Goal: Information Seeking & Learning: Learn about a topic

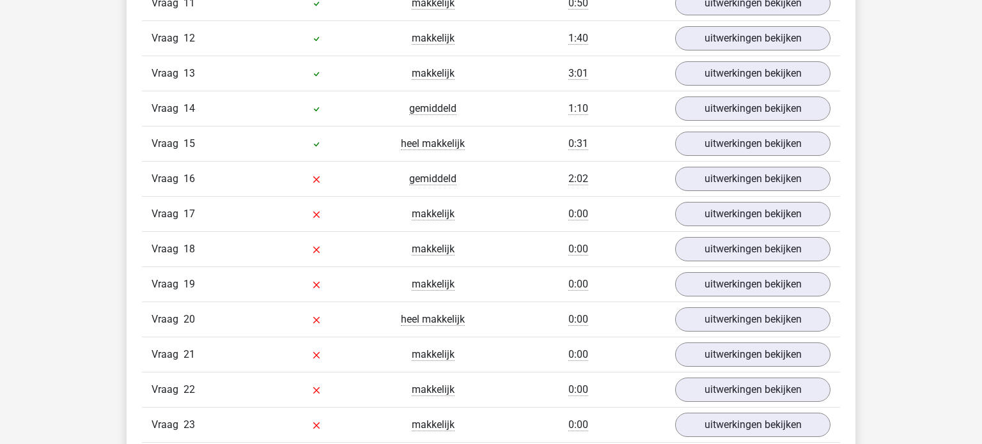
scroll to position [1468, 0]
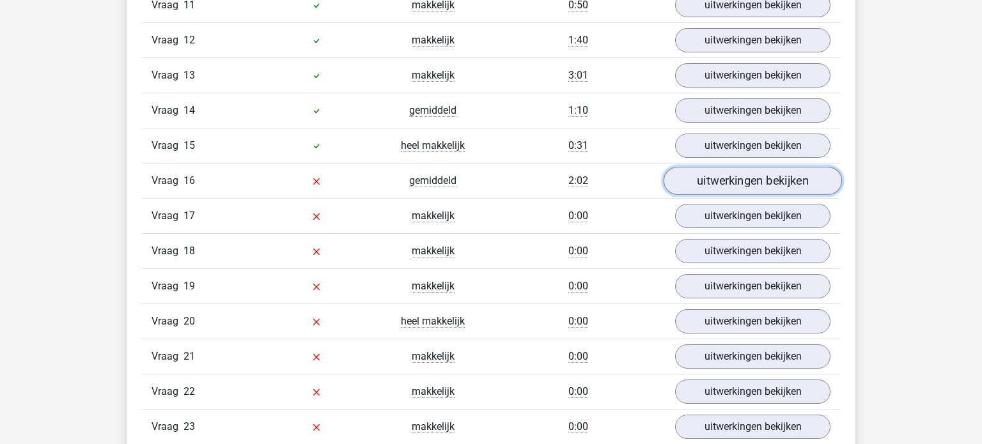
click at [770, 179] on link "uitwerkingen bekijken" at bounding box center [753, 181] width 178 height 28
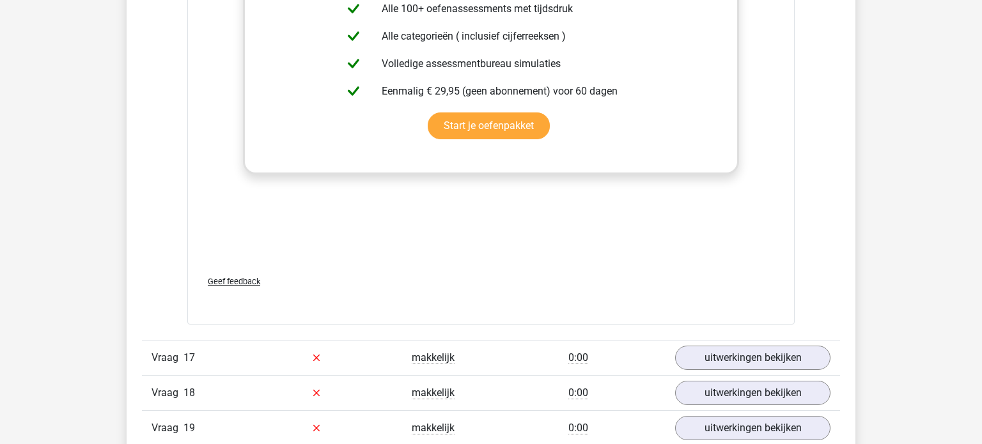
scroll to position [2120, 0]
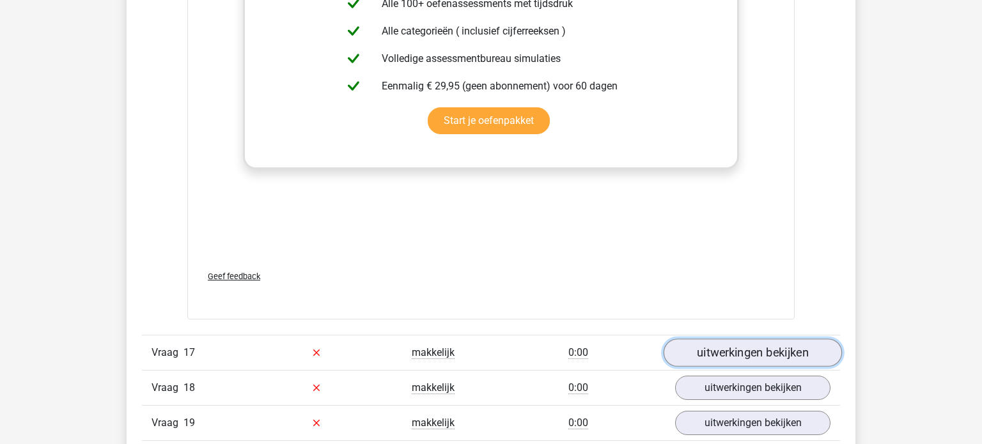
click at [737, 344] on link "uitwerkingen bekijken" at bounding box center [753, 353] width 178 height 28
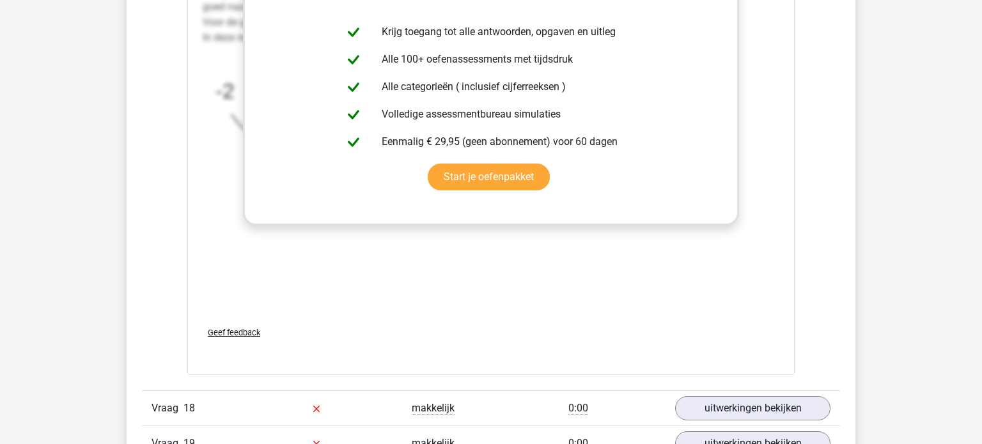
scroll to position [2889, 0]
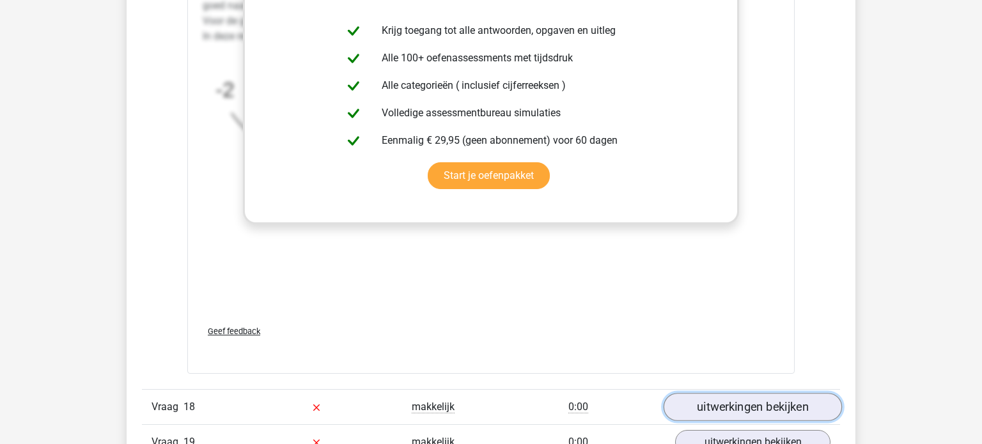
click at [735, 397] on link "uitwerkingen bekijken" at bounding box center [753, 407] width 178 height 28
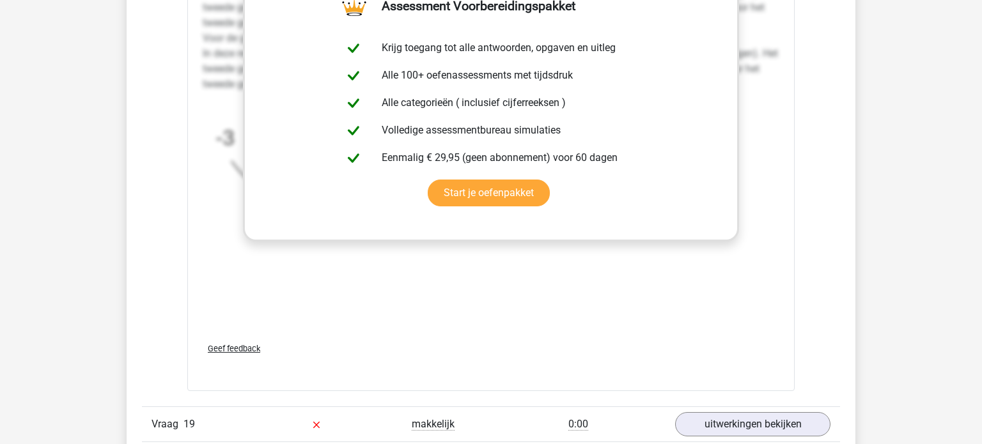
scroll to position [3696, 0]
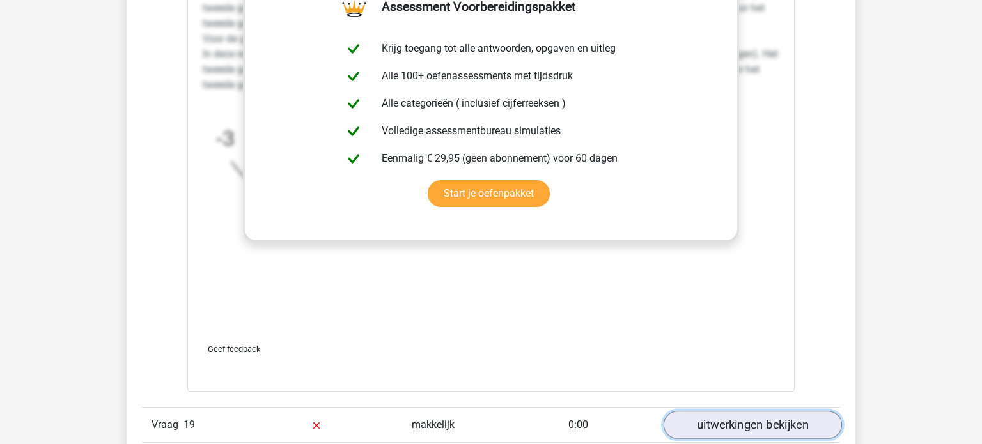
click at [734, 414] on link "uitwerkingen bekijken" at bounding box center [753, 425] width 178 height 28
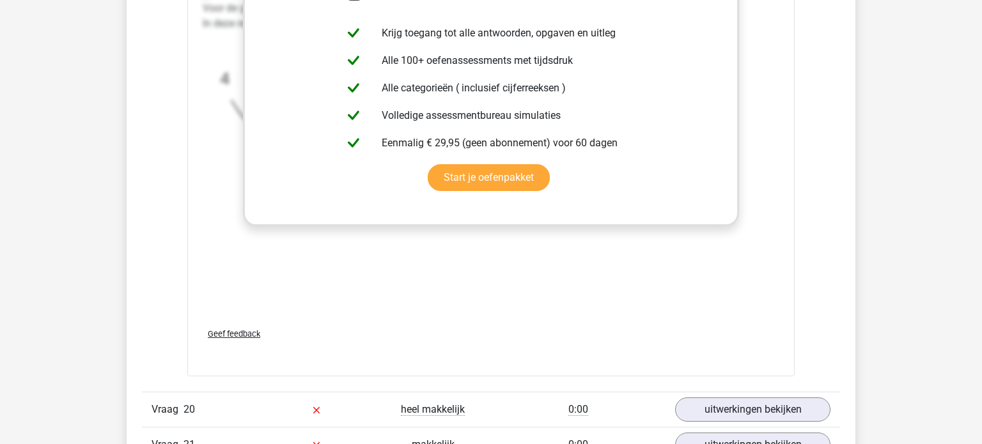
scroll to position [4539, 0]
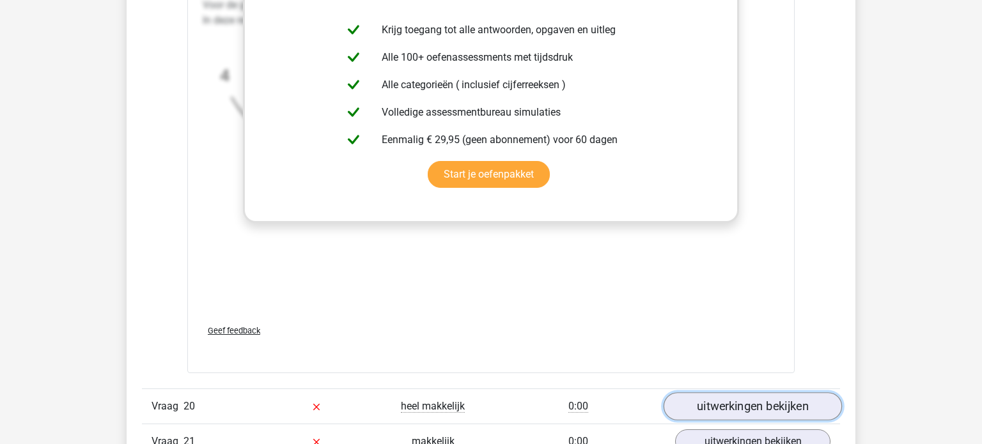
click at [739, 404] on link "uitwerkingen bekijken" at bounding box center [753, 407] width 178 height 28
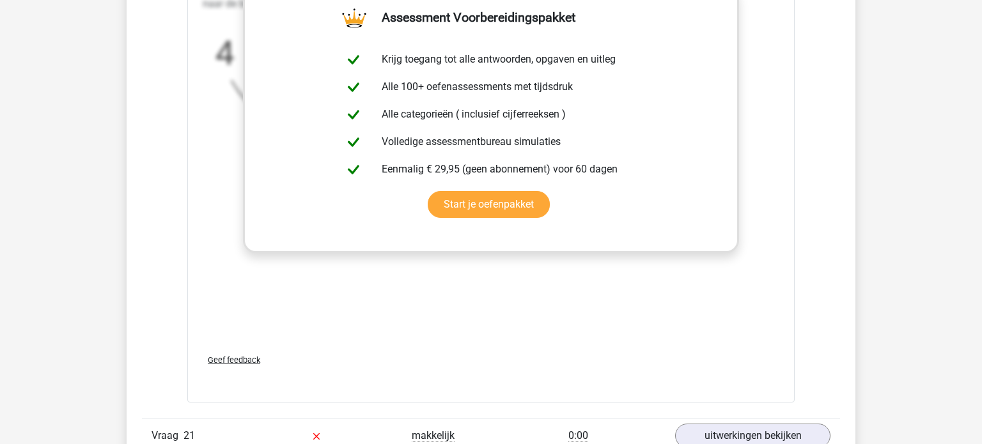
scroll to position [5336, 0]
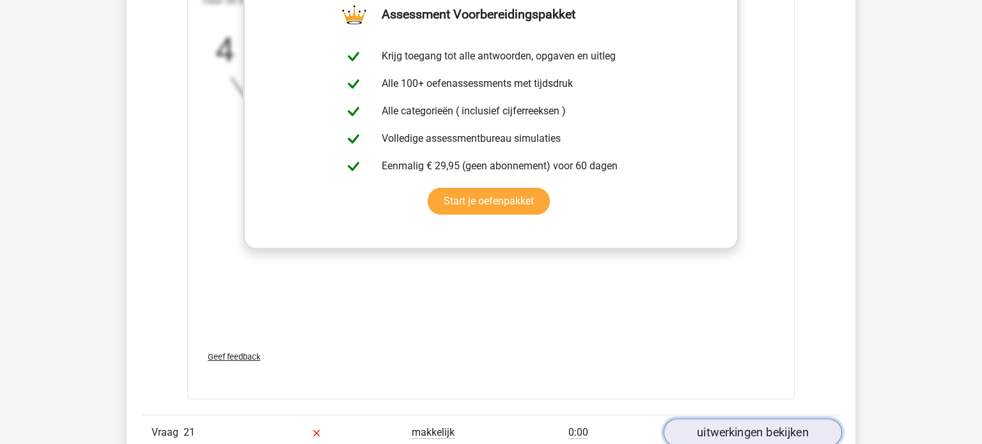
click at [739, 431] on link "uitwerkingen bekijken" at bounding box center [753, 434] width 178 height 28
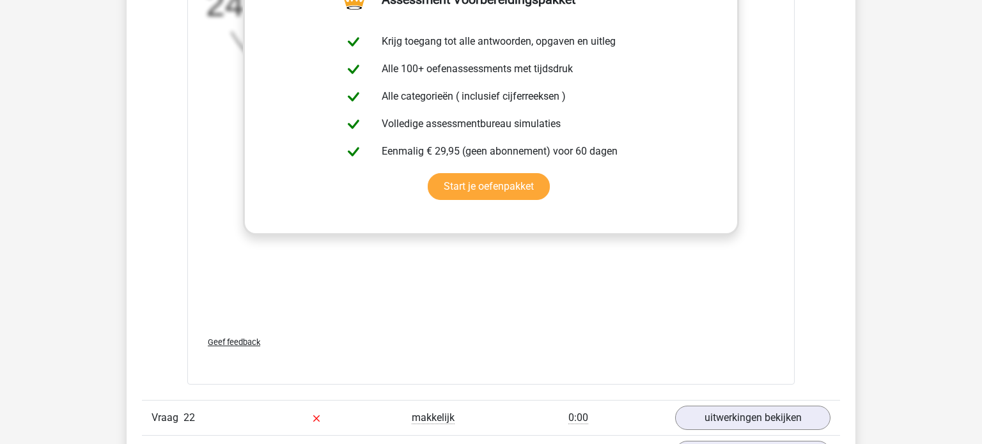
scroll to position [6177, 0]
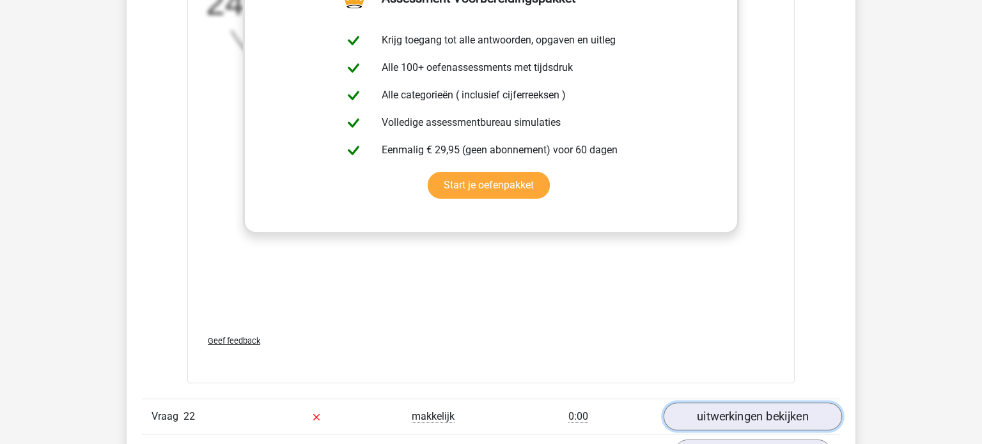
click at [737, 413] on link "uitwerkingen bekijken" at bounding box center [753, 417] width 178 height 28
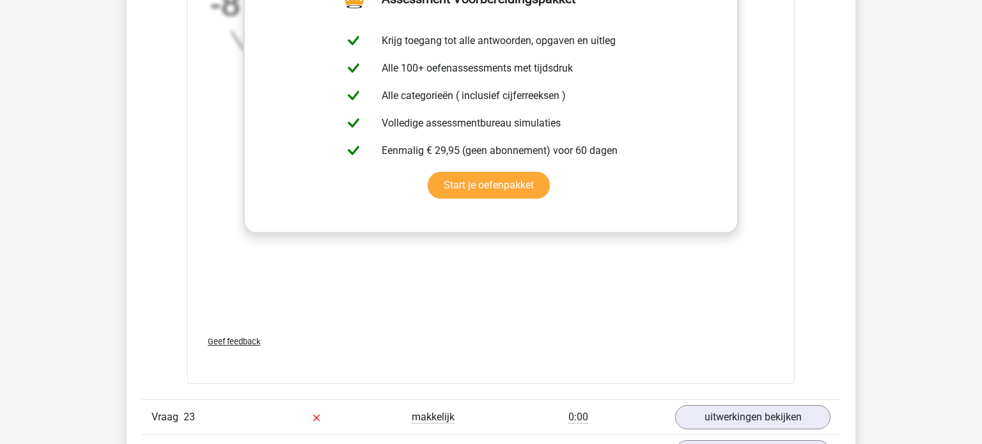
scroll to position [7004, 0]
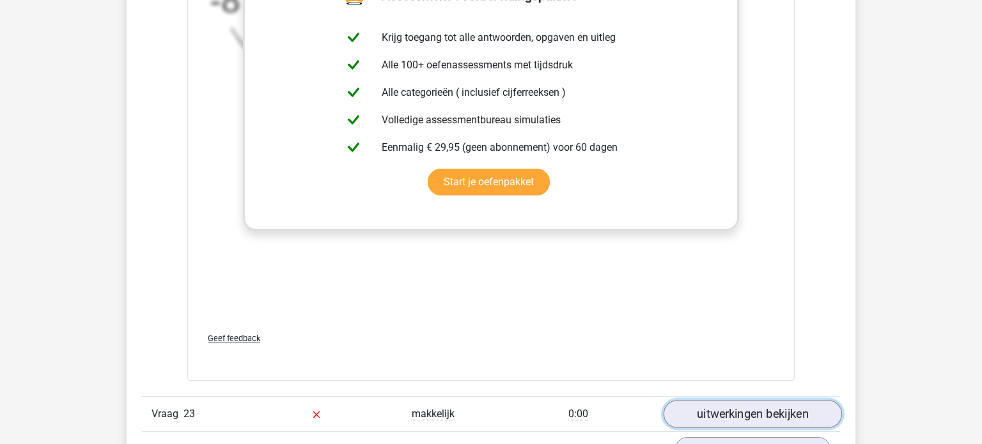
click at [732, 400] on link "uitwerkingen bekijken" at bounding box center [753, 414] width 178 height 28
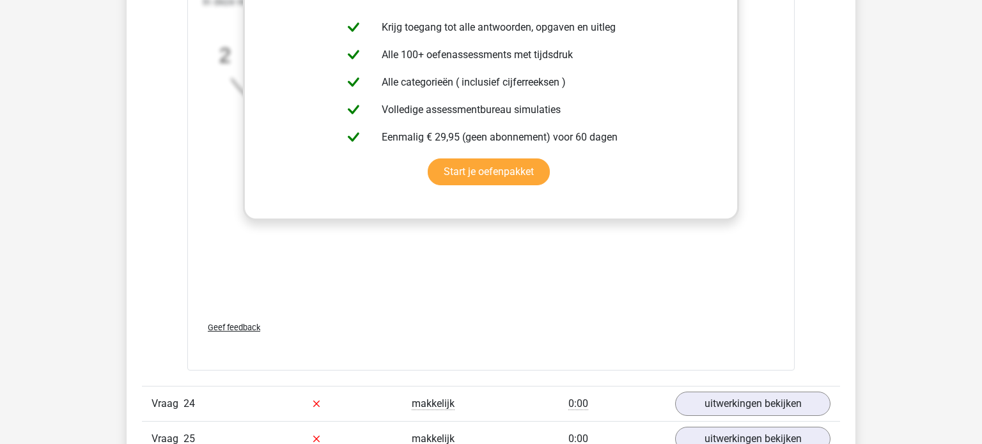
scroll to position [7842, 0]
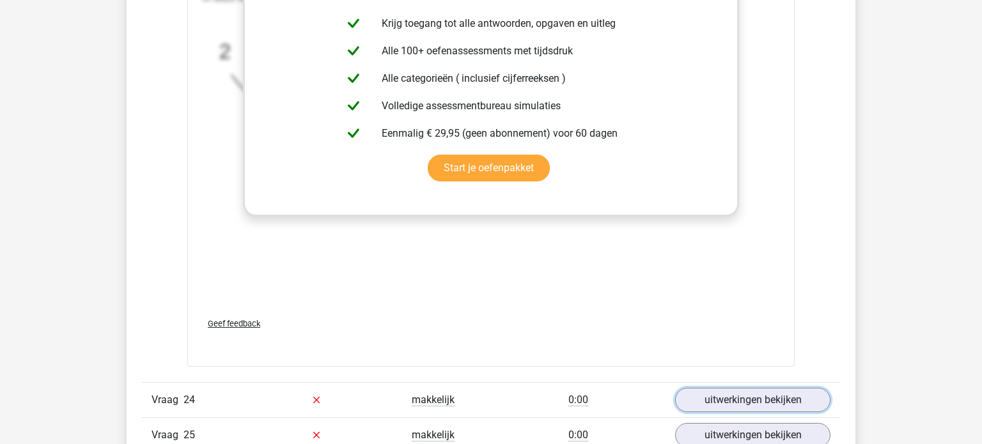
click at [732, 400] on link "uitwerkingen bekijken" at bounding box center [752, 400] width 155 height 24
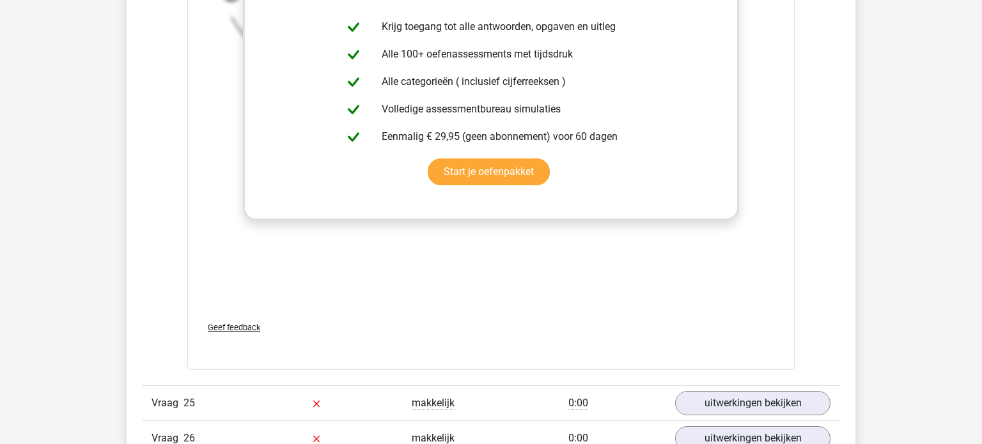
scroll to position [8664, 0]
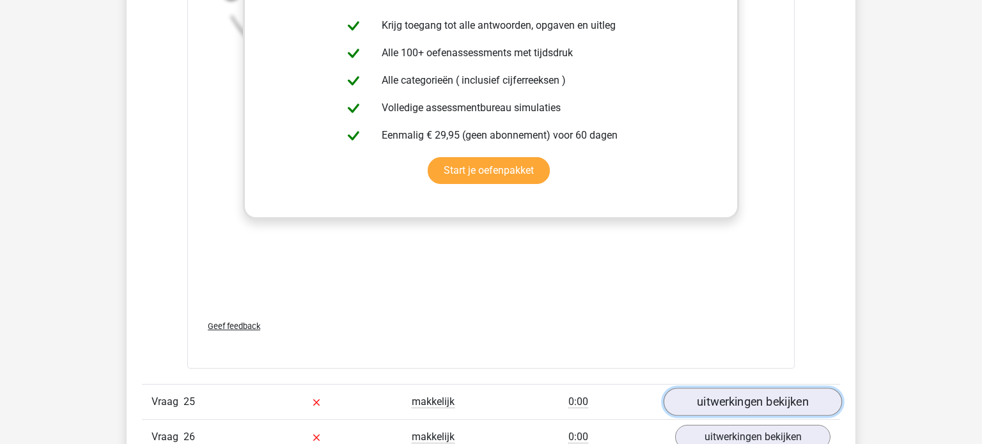
click at [732, 397] on link "uitwerkingen bekijken" at bounding box center [753, 402] width 178 height 28
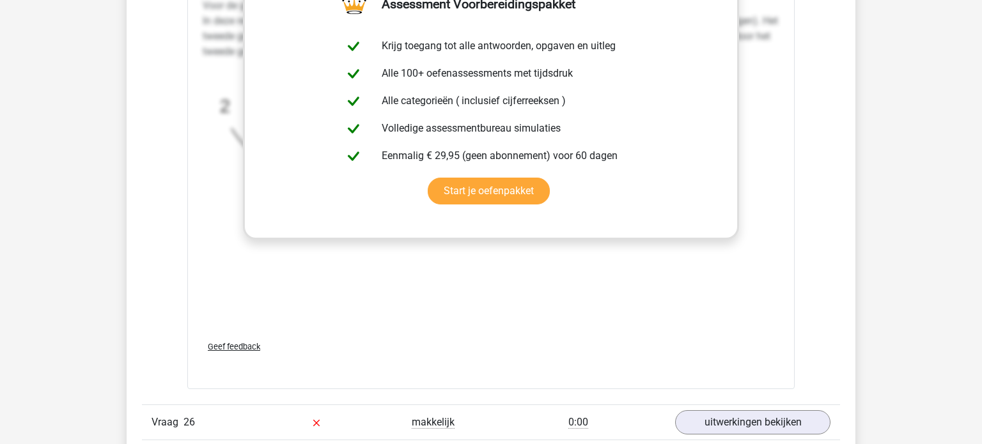
scroll to position [9468, 0]
click at [732, 410] on link "uitwerkingen bekijken" at bounding box center [752, 422] width 155 height 24
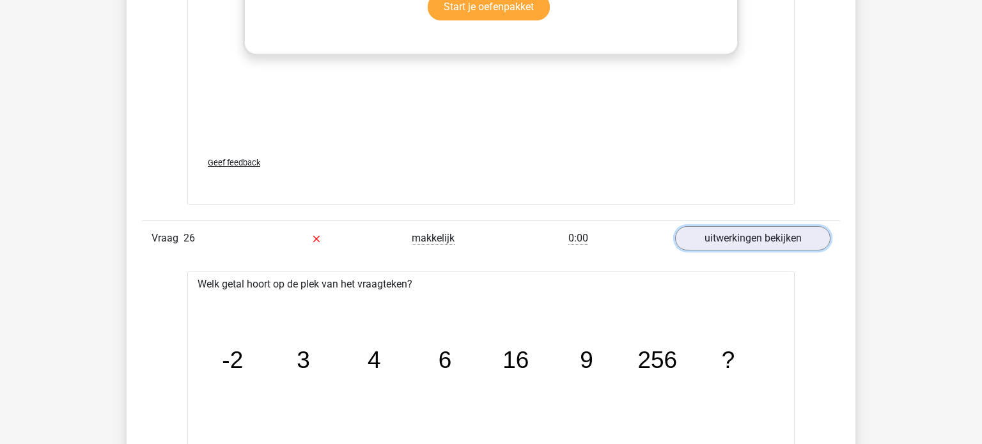
scroll to position [9649, 0]
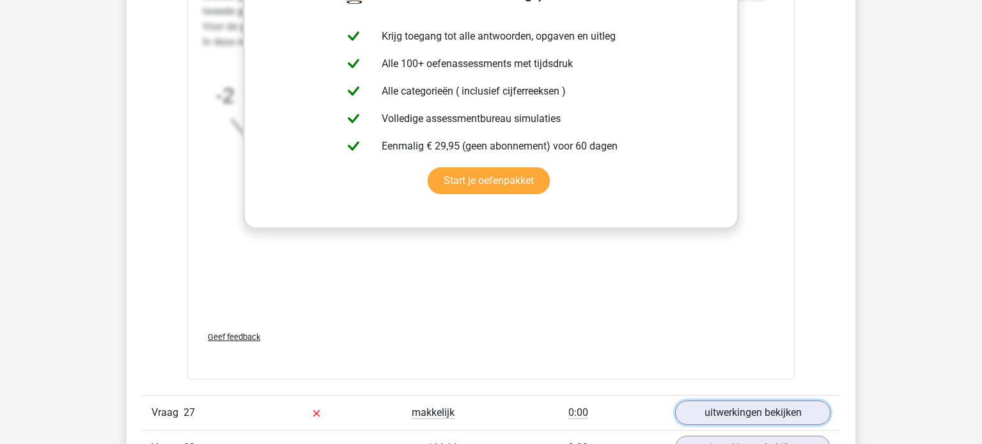
click at [732, 401] on link "uitwerkingen bekijken" at bounding box center [752, 413] width 155 height 24
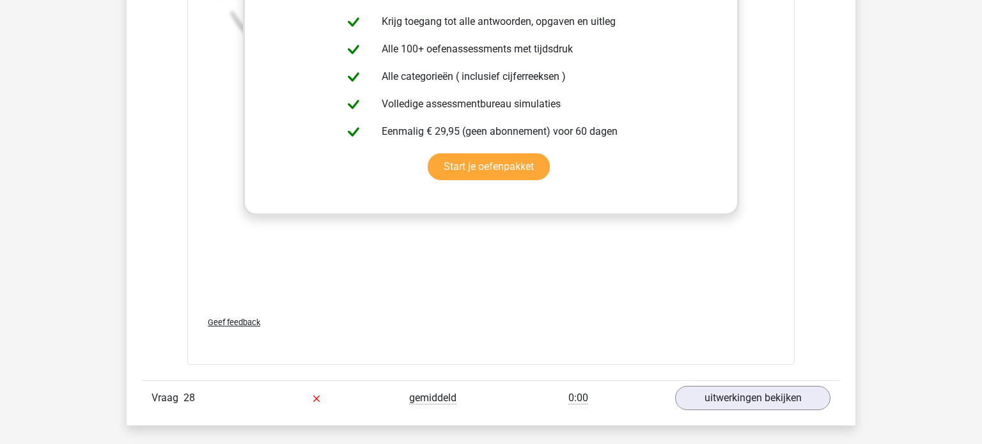
scroll to position [11145, 0]
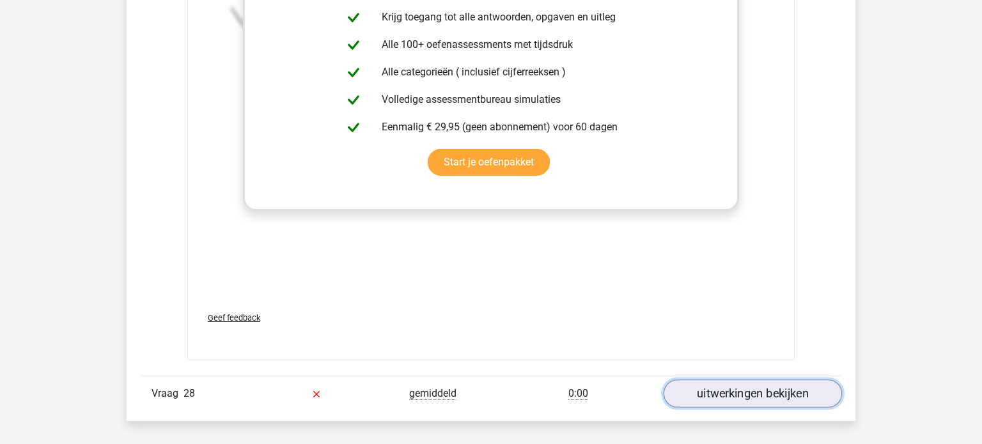
click at [732, 389] on link "uitwerkingen bekijken" at bounding box center [753, 395] width 178 height 28
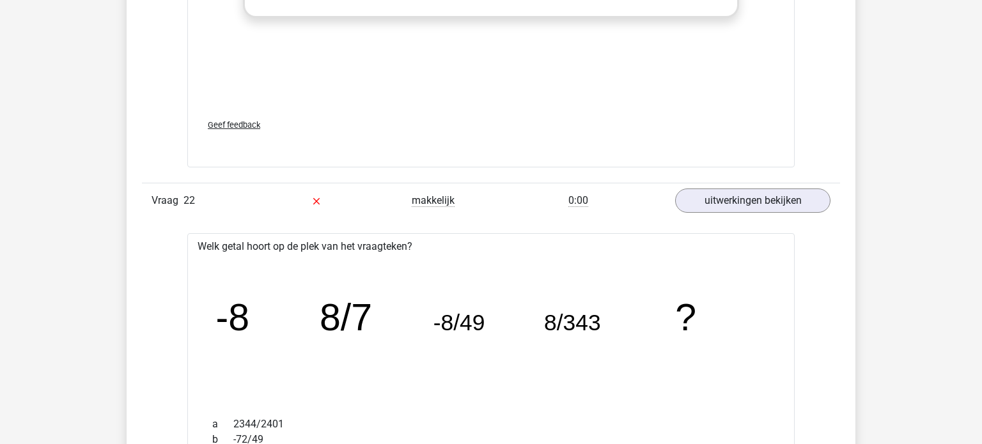
scroll to position [0, 0]
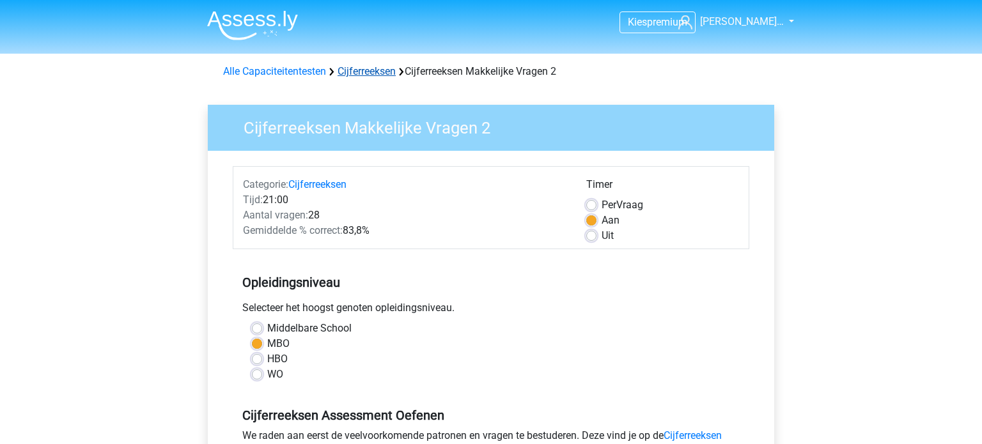
click at [363, 71] on link "Cijferreeksen" at bounding box center [367, 71] width 58 height 12
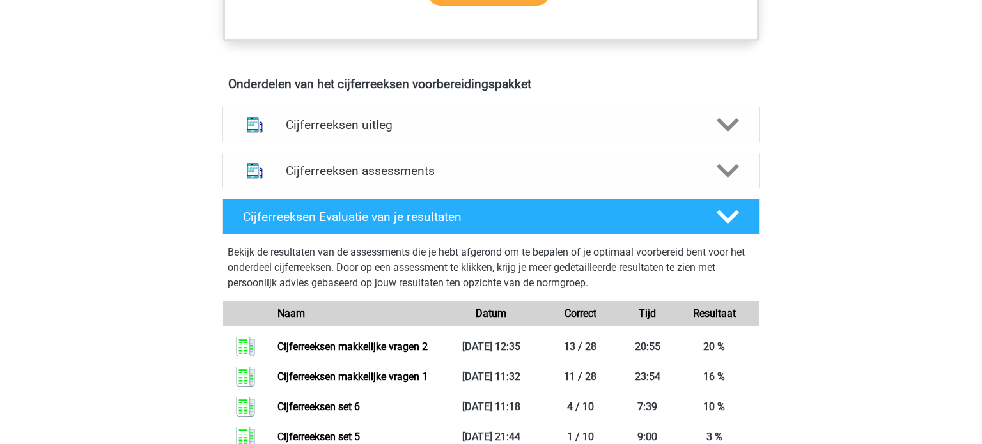
scroll to position [706, 0]
click at [390, 178] on h4 "Cijferreeksen assessments" at bounding box center [491, 171] width 411 height 15
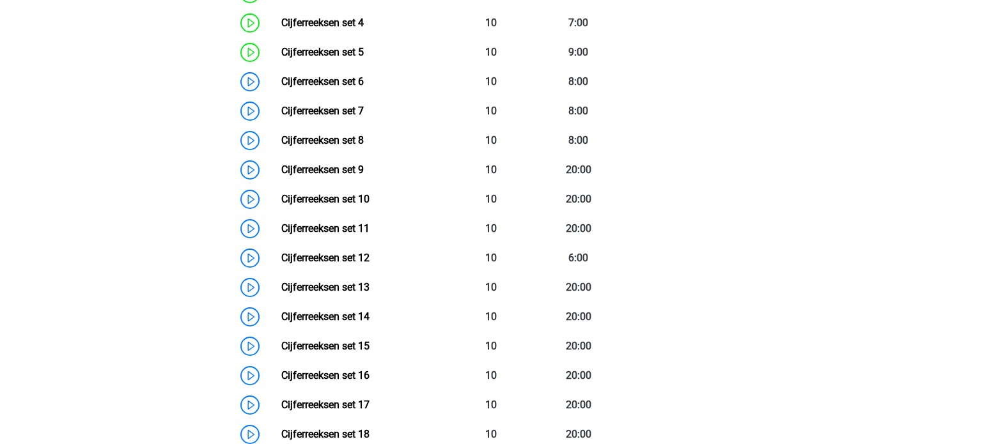
scroll to position [1054, 0]
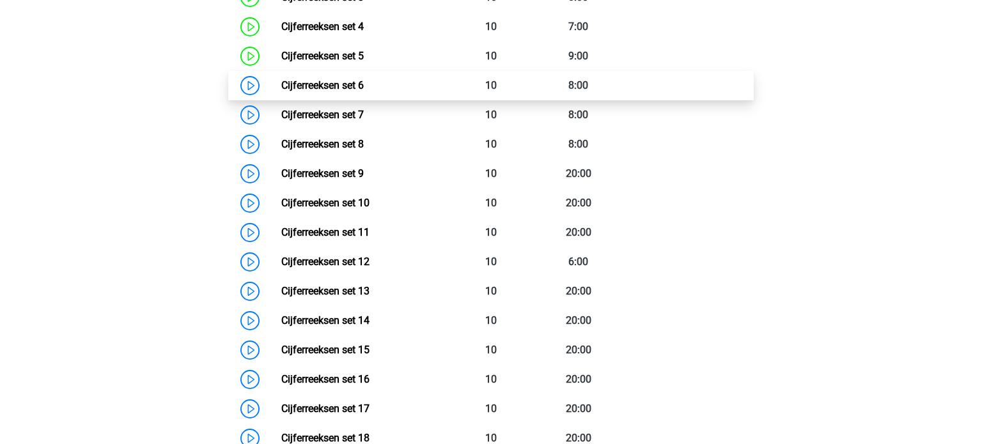
click at [354, 91] on link "Cijferreeksen set 6" at bounding box center [322, 85] width 83 height 12
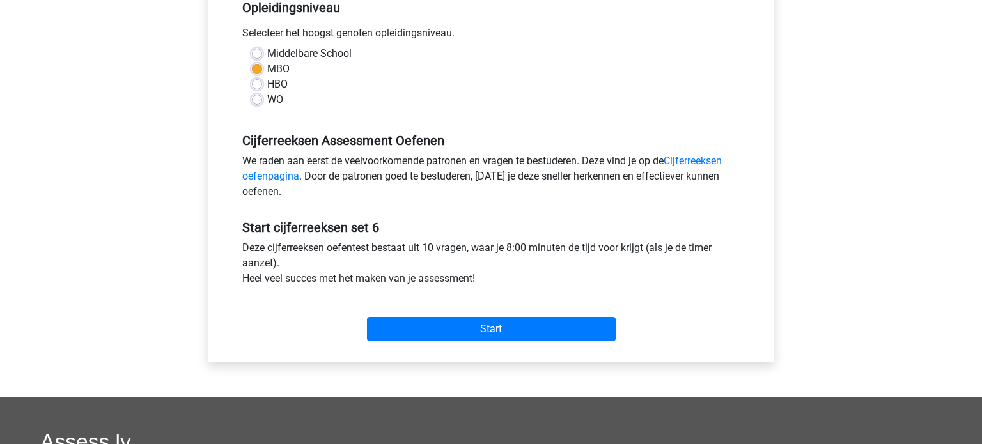
scroll to position [279, 0]
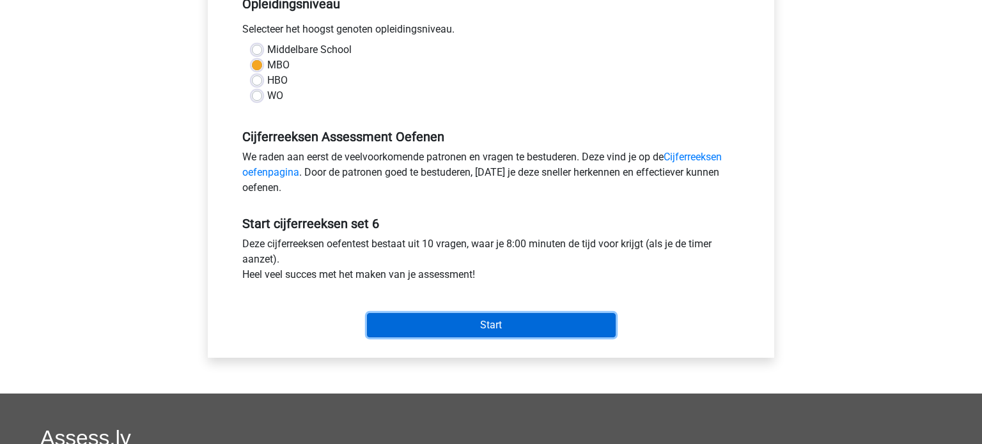
click at [476, 326] on input "Start" at bounding box center [491, 325] width 249 height 24
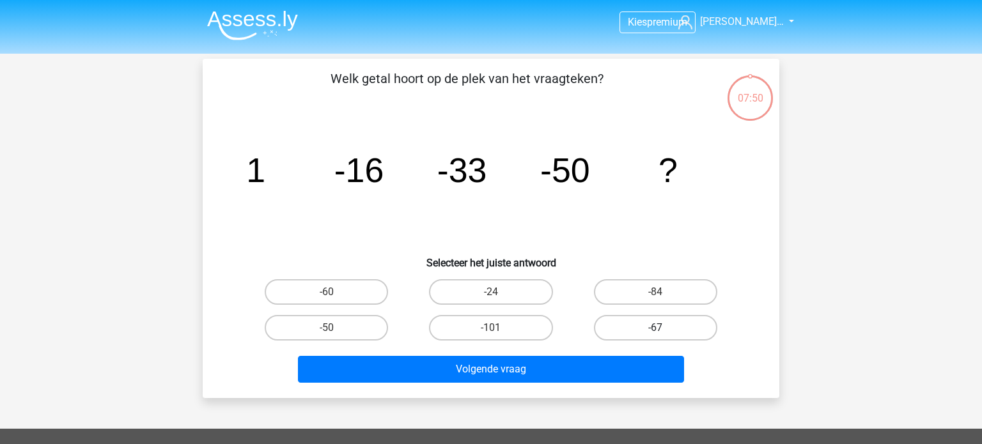
click at [616, 329] on label "-67" at bounding box center [655, 328] width 123 height 26
click at [656, 329] on input "-67" at bounding box center [660, 332] width 8 height 8
radio input "true"
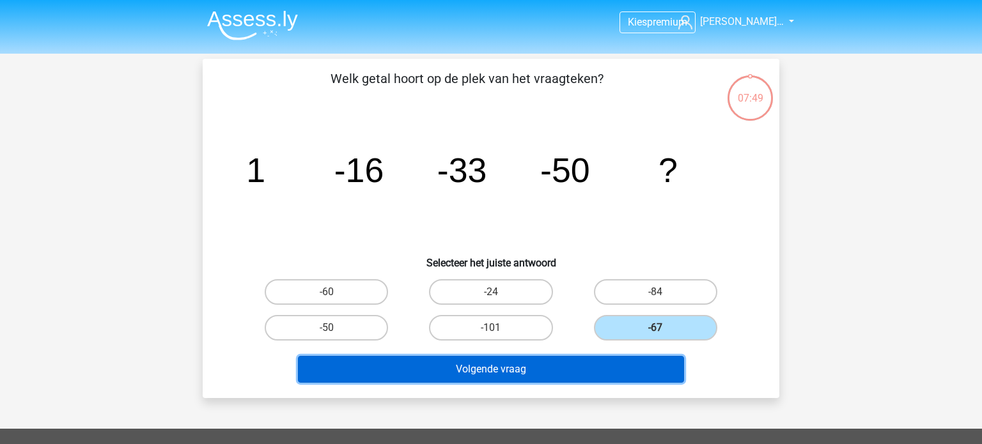
click at [527, 365] on button "Volgende vraag" at bounding box center [491, 369] width 387 height 27
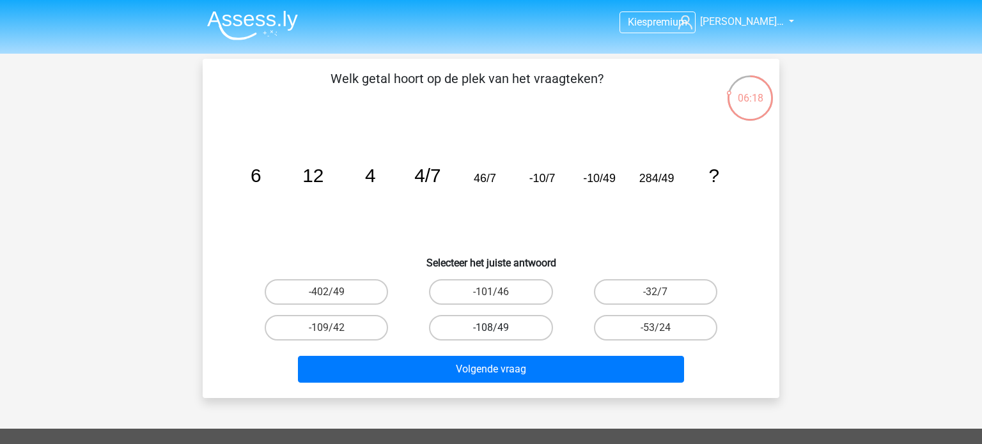
click at [459, 329] on label "-108/49" at bounding box center [490, 328] width 123 height 26
click at [491, 329] on input "-108/49" at bounding box center [495, 332] width 8 height 8
radio input "true"
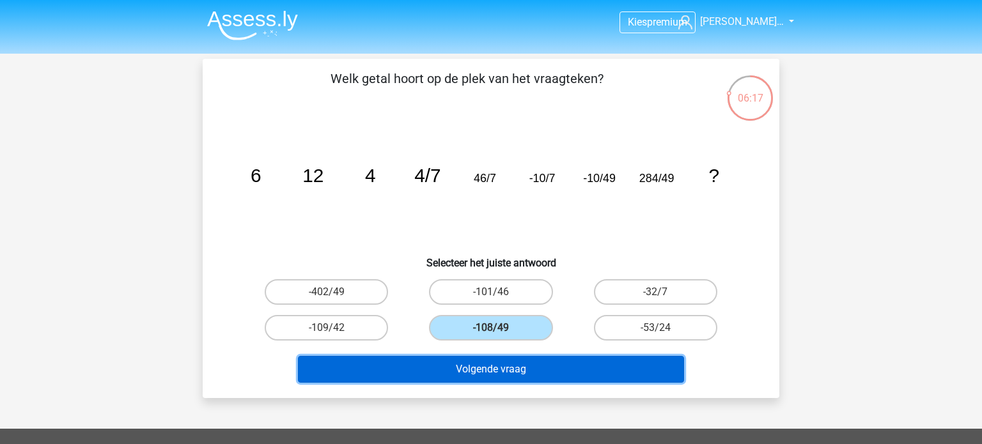
click at [463, 368] on button "Volgende vraag" at bounding box center [491, 369] width 387 height 27
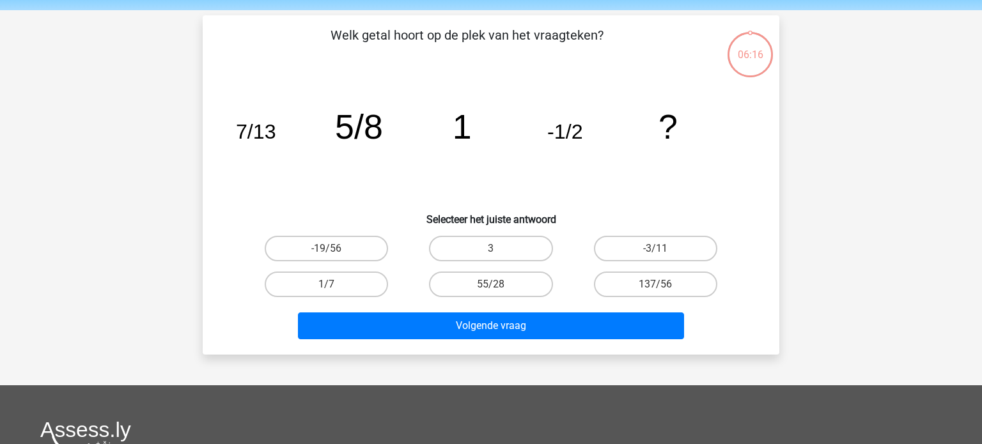
scroll to position [59, 0]
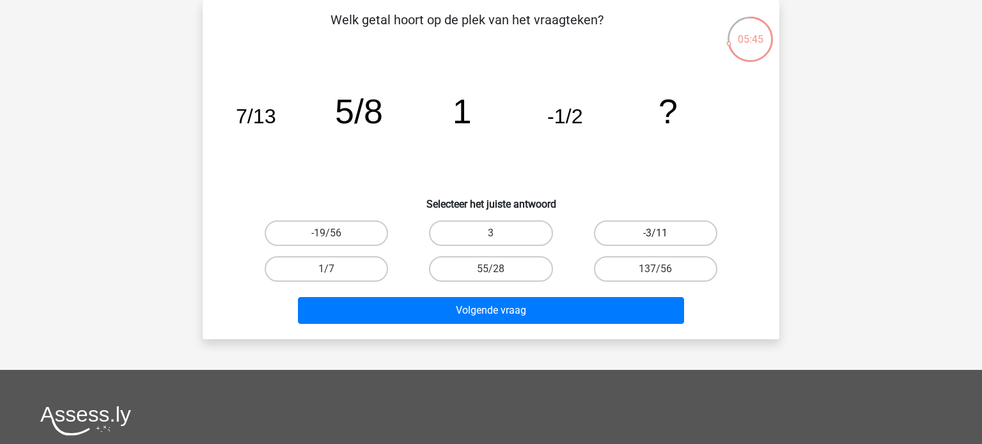
click at [659, 229] on label "-3/11" at bounding box center [655, 234] width 123 height 26
click at [659, 233] on input "-3/11" at bounding box center [660, 237] width 8 height 8
radio input "true"
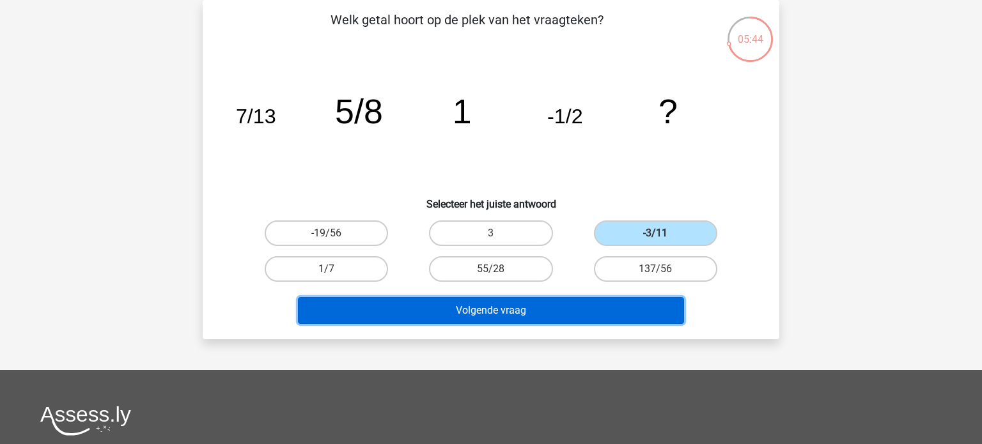
click at [509, 307] on button "Volgende vraag" at bounding box center [491, 310] width 387 height 27
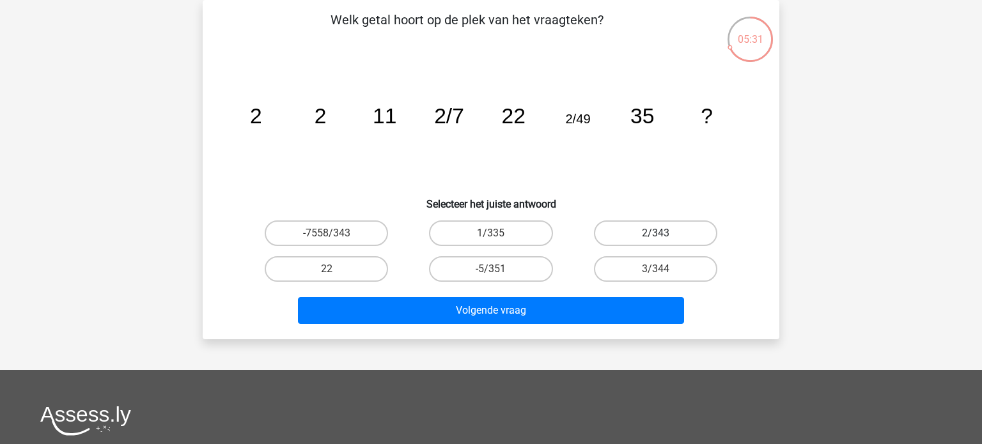
click at [629, 235] on label "2/343" at bounding box center [655, 234] width 123 height 26
click at [656, 235] on input "2/343" at bounding box center [660, 237] width 8 height 8
radio input "true"
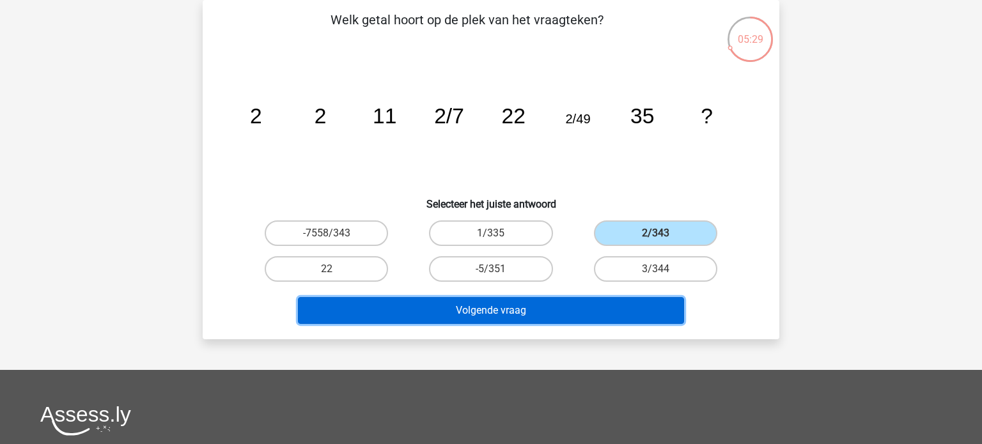
click at [535, 310] on button "Volgende vraag" at bounding box center [491, 310] width 387 height 27
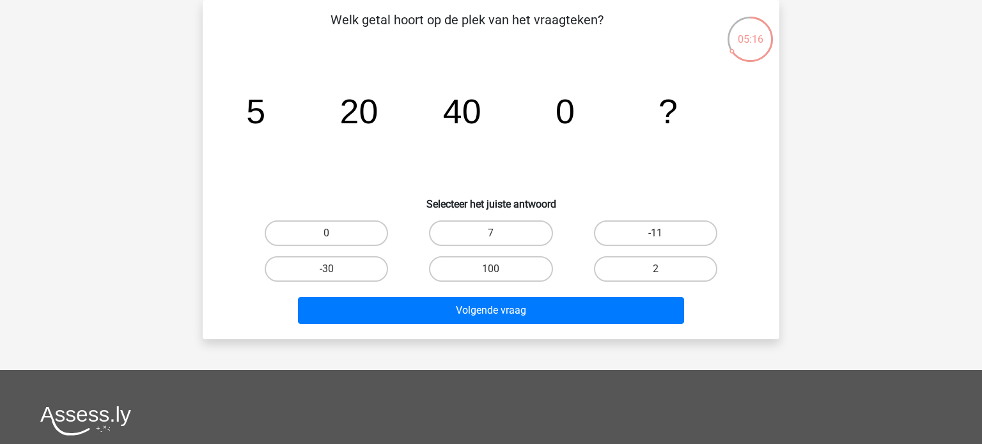
click at [333, 238] on input "0" at bounding box center [331, 237] width 8 height 8
radio input "true"
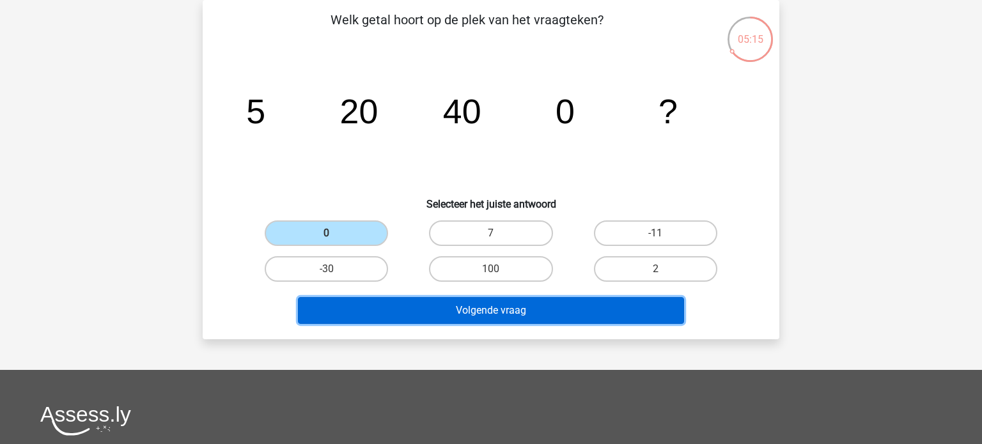
click at [437, 312] on button "Volgende vraag" at bounding box center [491, 310] width 387 height 27
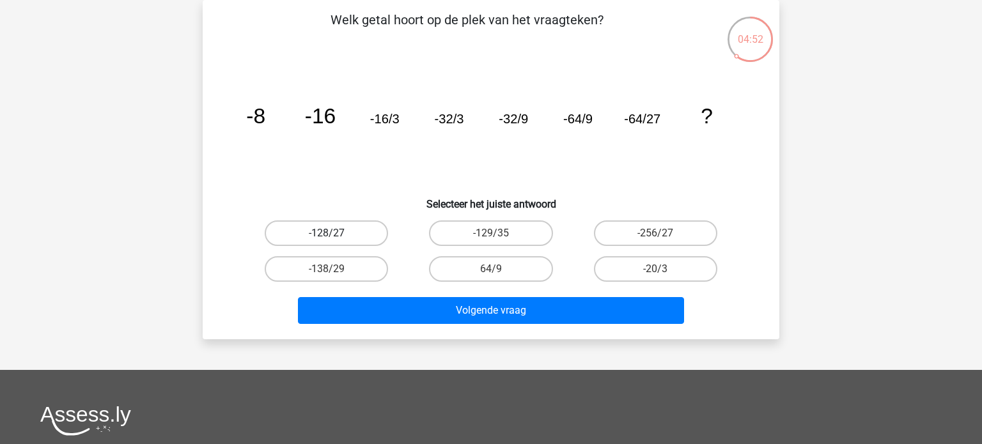
click at [344, 236] on label "-128/27" at bounding box center [326, 234] width 123 height 26
click at [335, 236] on input "-128/27" at bounding box center [331, 237] width 8 height 8
radio input "true"
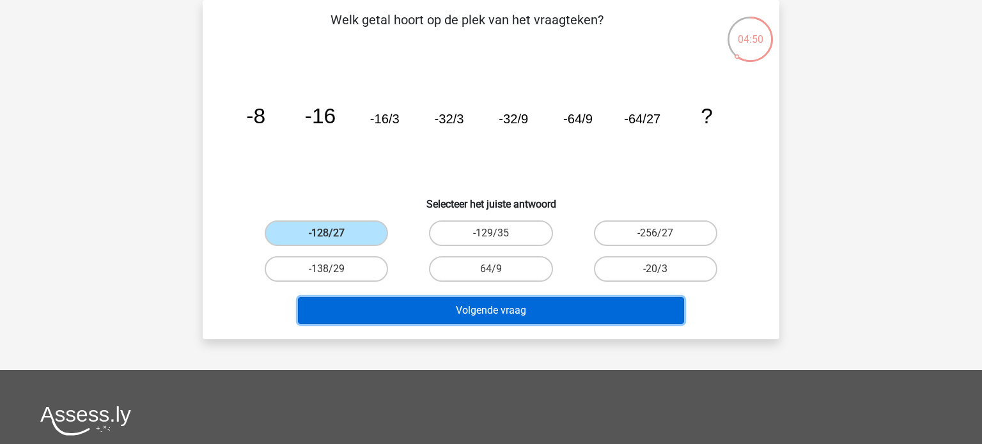
click at [406, 308] on button "Volgende vraag" at bounding box center [491, 310] width 387 height 27
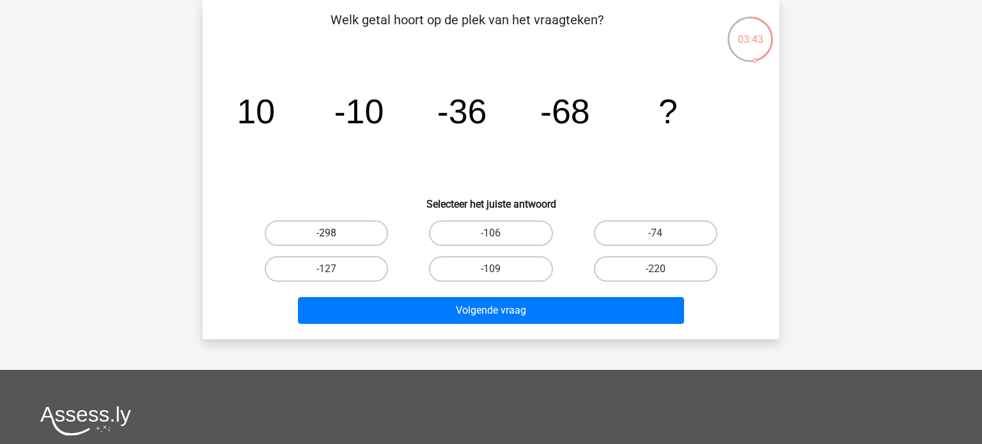
click at [337, 233] on label "-298" at bounding box center [326, 234] width 123 height 26
click at [335, 233] on input "-298" at bounding box center [331, 237] width 8 height 8
radio input "true"
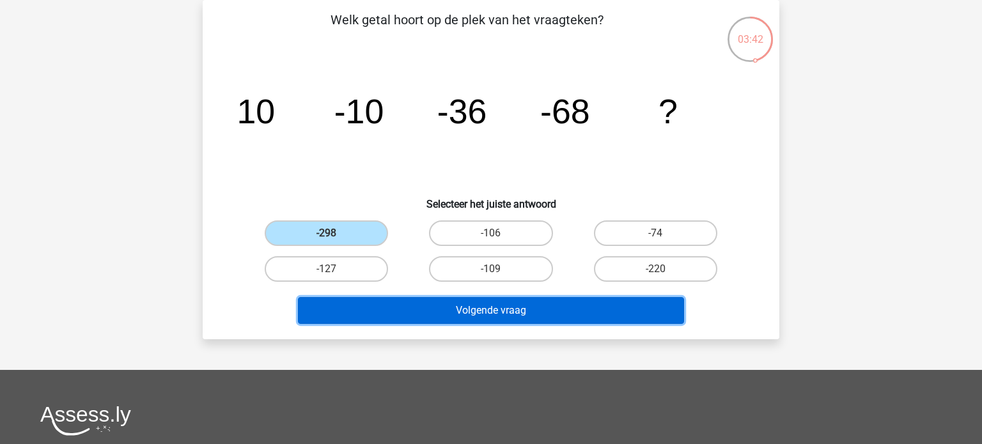
click at [476, 320] on button "Volgende vraag" at bounding box center [491, 310] width 387 height 27
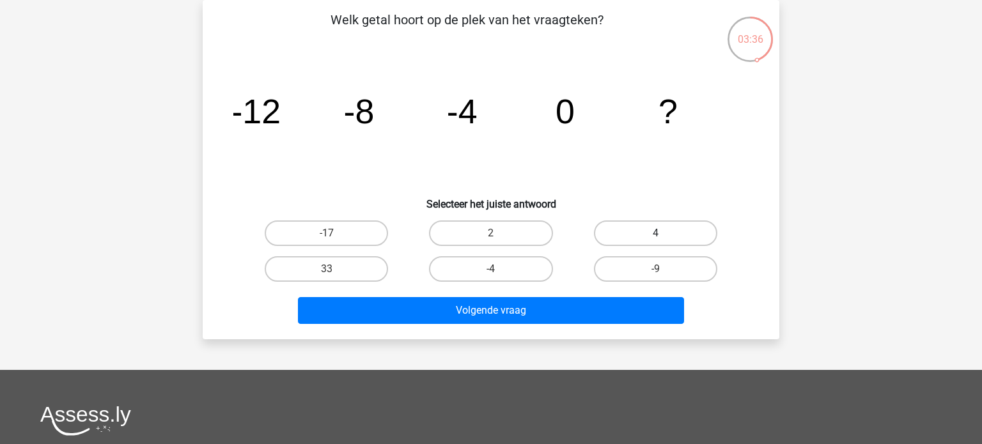
click at [658, 229] on label "4" at bounding box center [655, 234] width 123 height 26
click at [658, 233] on input "4" at bounding box center [660, 237] width 8 height 8
radio input "true"
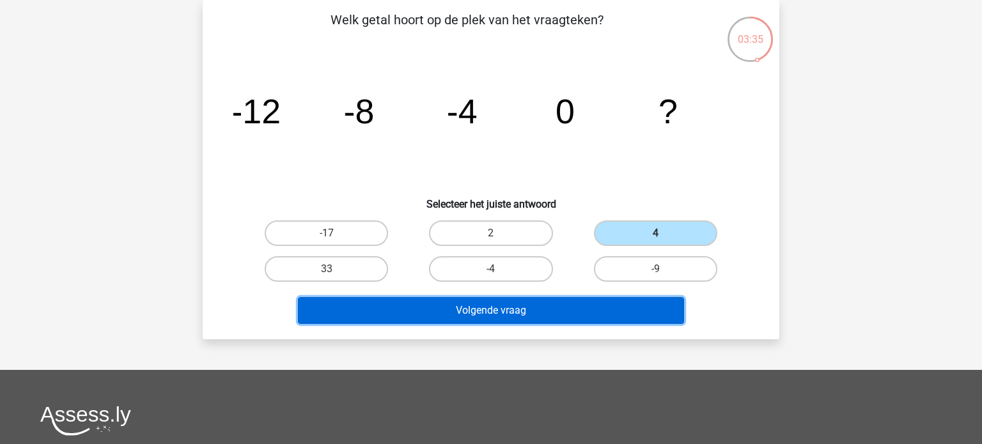
click at [525, 314] on button "Volgende vraag" at bounding box center [491, 310] width 387 height 27
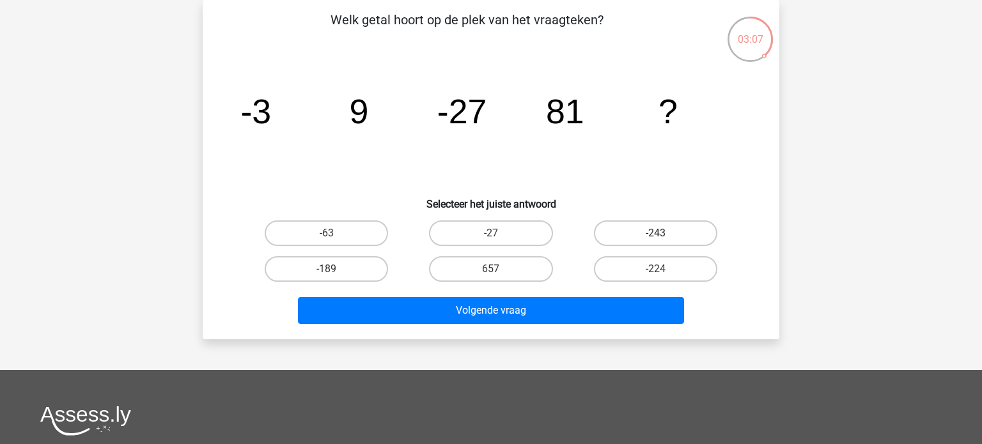
click at [670, 229] on label "-243" at bounding box center [655, 234] width 123 height 26
click at [664, 233] on input "-243" at bounding box center [660, 237] width 8 height 8
radio input "true"
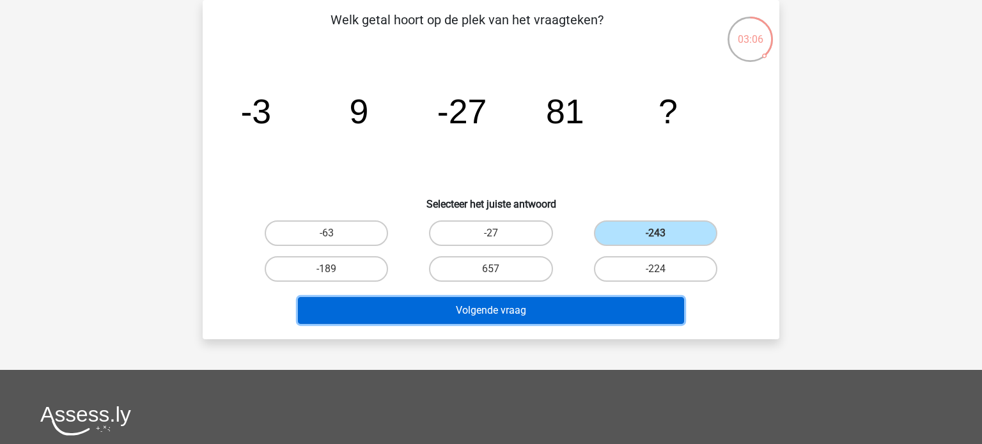
click at [588, 304] on button "Volgende vraag" at bounding box center [491, 310] width 387 height 27
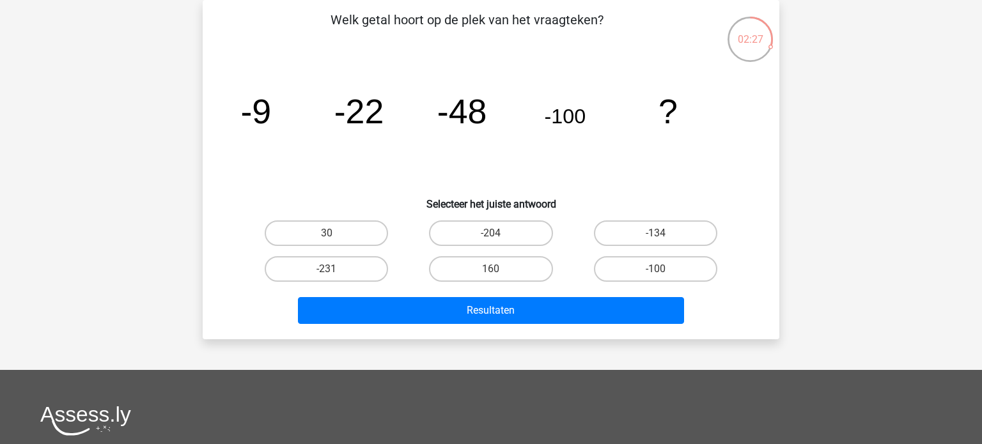
click at [494, 236] on input "-204" at bounding box center [495, 237] width 8 height 8
radio input "true"
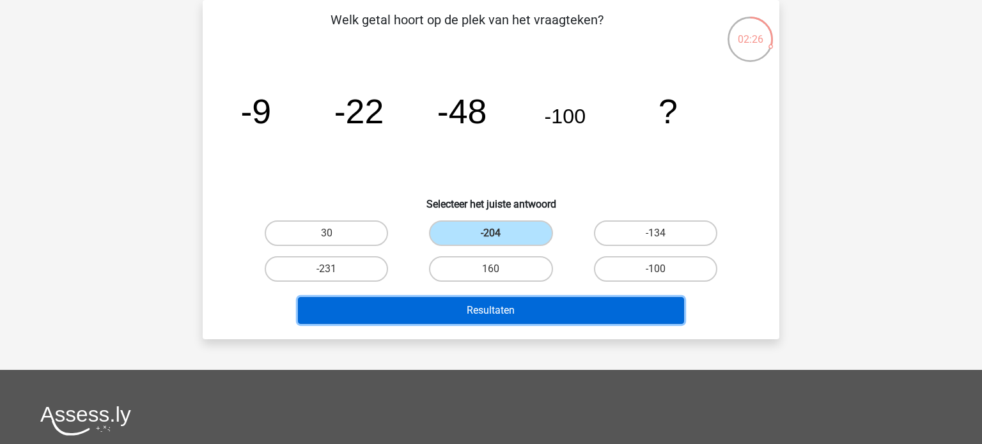
click at [482, 310] on button "Resultaten" at bounding box center [491, 310] width 387 height 27
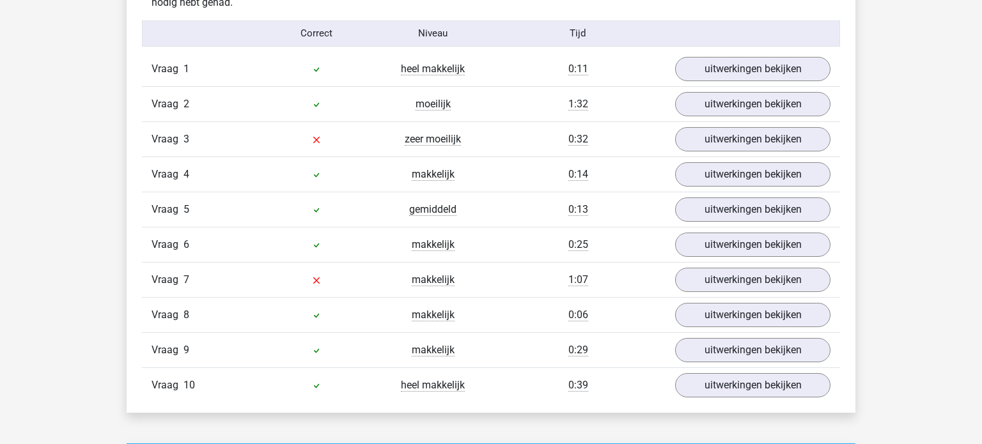
scroll to position [1034, 0]
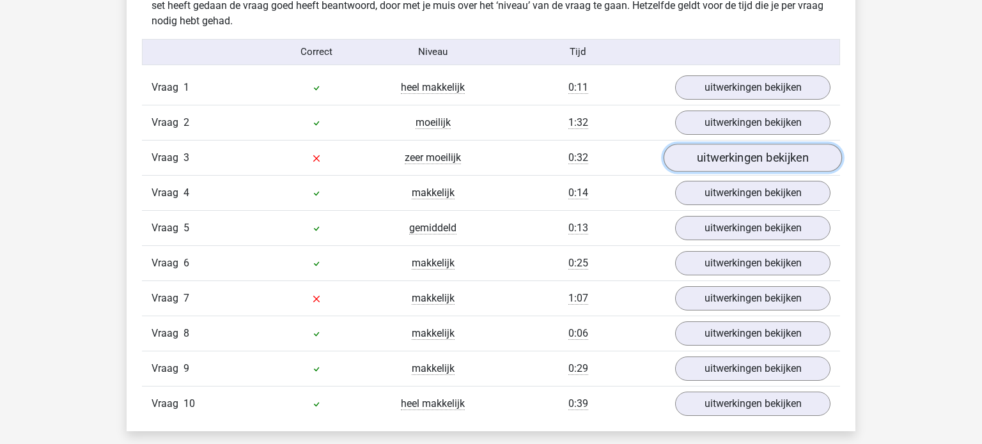
click at [782, 160] on link "uitwerkingen bekijken" at bounding box center [753, 158] width 178 height 28
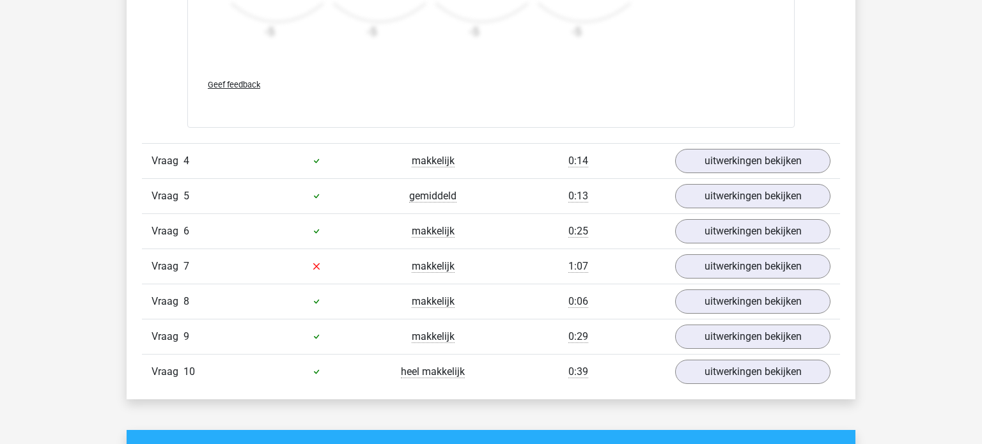
scroll to position [1855, 0]
